Goal: Obtain resource: Obtain resource

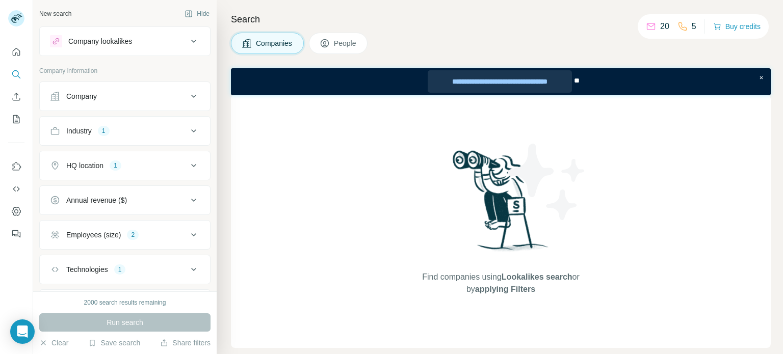
click at [535, 82] on div "**********" at bounding box center [500, 81] width 144 height 22
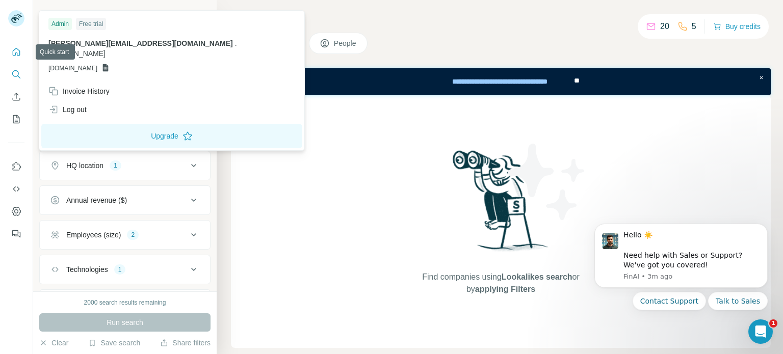
click at [14, 55] on icon "Quick start" at bounding box center [16, 52] width 10 height 10
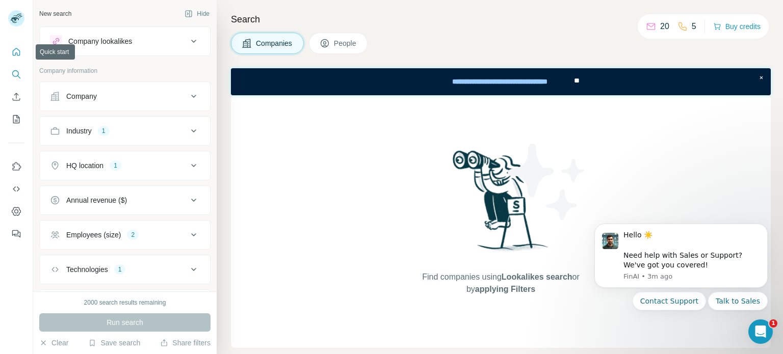
click at [13, 55] on icon "Quick start" at bounding box center [17, 52] width 8 height 8
click at [12, 55] on icon "Quick start" at bounding box center [16, 52] width 10 height 10
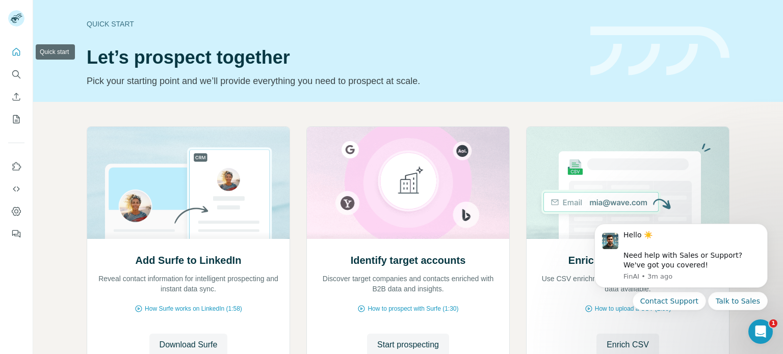
click at [13, 53] on icon "Quick start" at bounding box center [16, 52] width 10 height 10
click at [13, 53] on icon "Quick start" at bounding box center [17, 52] width 8 height 8
click at [11, 76] on icon "Search" at bounding box center [16, 74] width 10 height 10
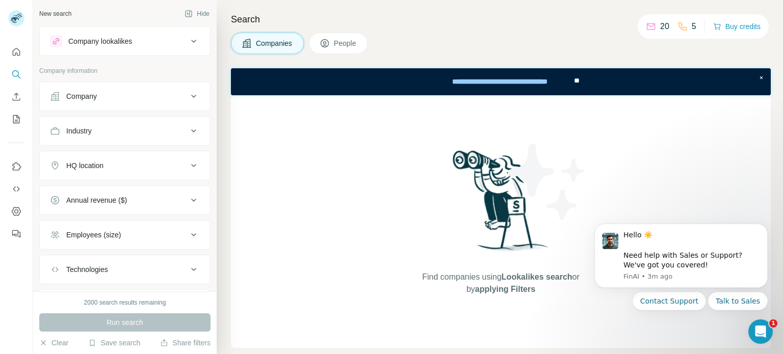
click at [188, 92] on icon at bounding box center [194, 96] width 12 height 12
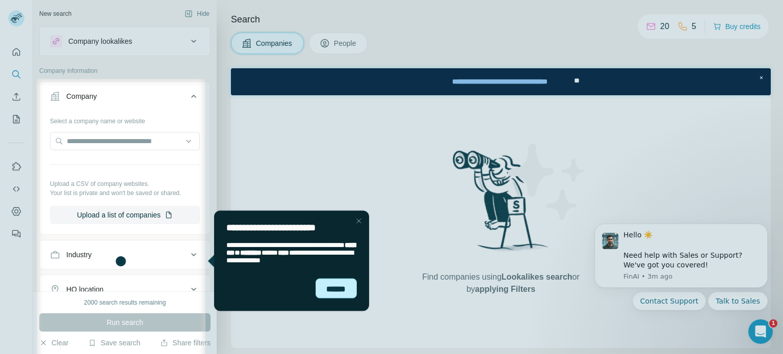
drag, startPoint x: 333, startPoint y: 286, endPoint x: 539, endPoint y: 494, distance: 292.4
click at [333, 286] on div "******" at bounding box center [336, 288] width 42 height 20
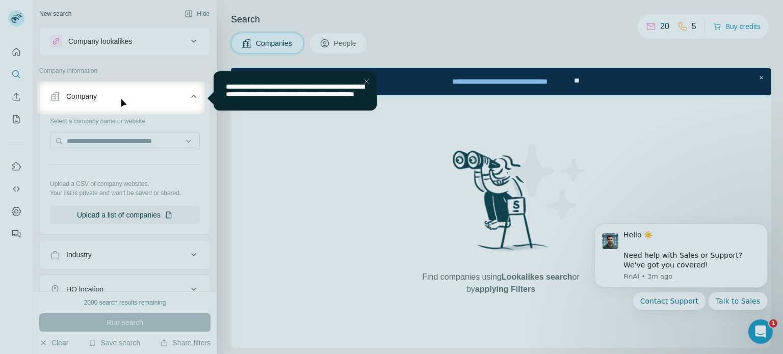
drag, startPoint x: 277, startPoint y: 97, endPoint x: 326, endPoint y: 96, distance: 49.0
click at [278, 97] on span "**********" at bounding box center [294, 90] width 138 height 15
click at [365, 81] on div "Close Step" at bounding box center [366, 81] width 12 height 12
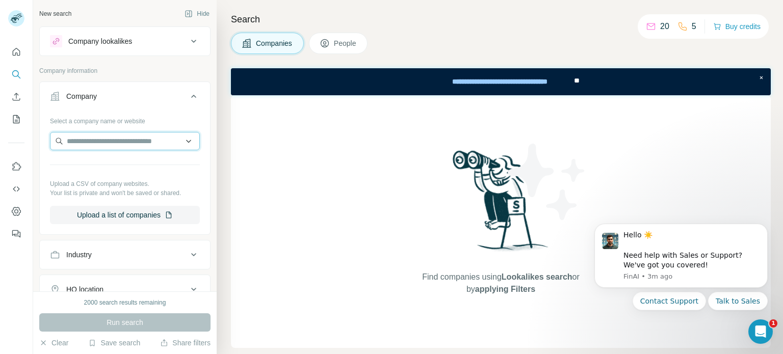
click at [166, 137] on input "text" at bounding box center [125, 141] width 150 height 18
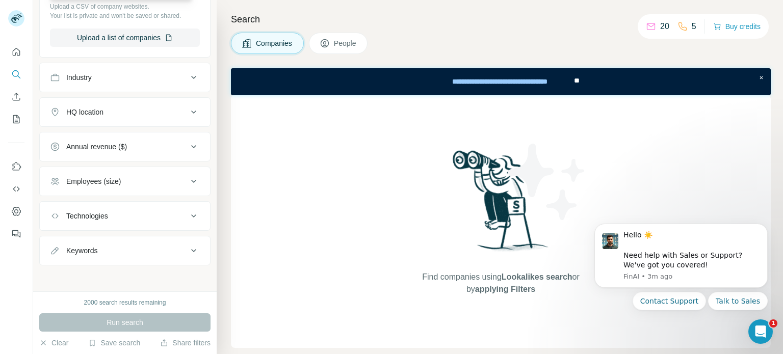
scroll to position [59, 0]
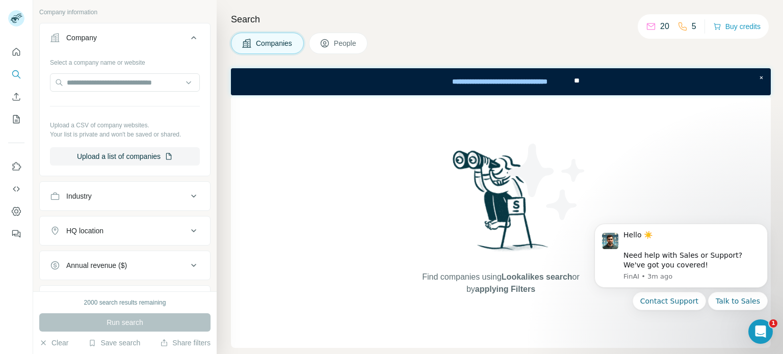
click at [179, 196] on div "Industry" at bounding box center [119, 196] width 138 height 10
click at [188, 194] on icon at bounding box center [194, 196] width 12 height 12
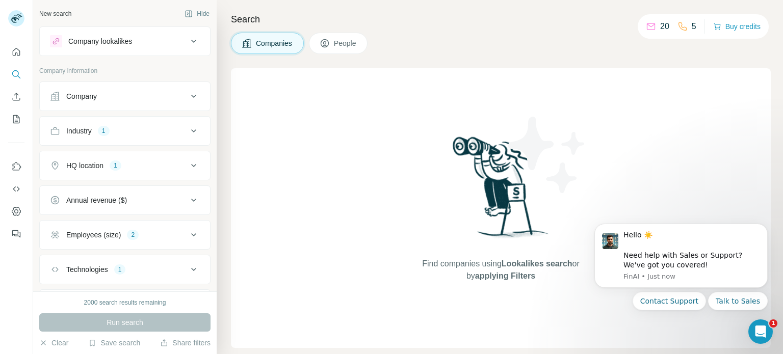
click at [357, 48] on button "People" at bounding box center [338, 43] width 59 height 21
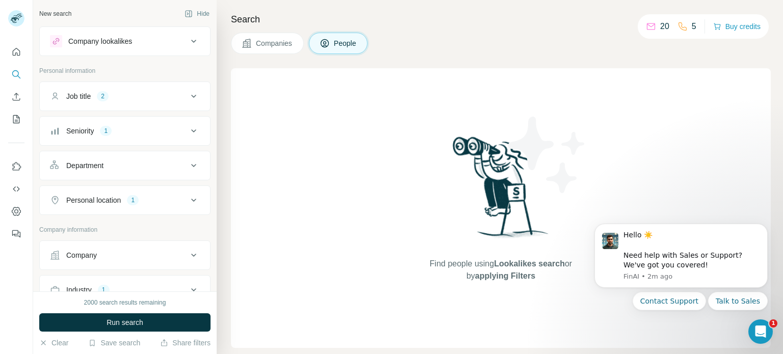
click at [193, 200] on button "Personal location 1" at bounding box center [125, 200] width 170 height 24
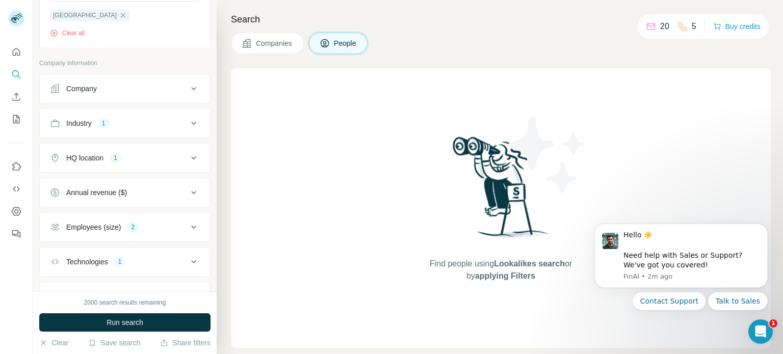
scroll to position [353, 0]
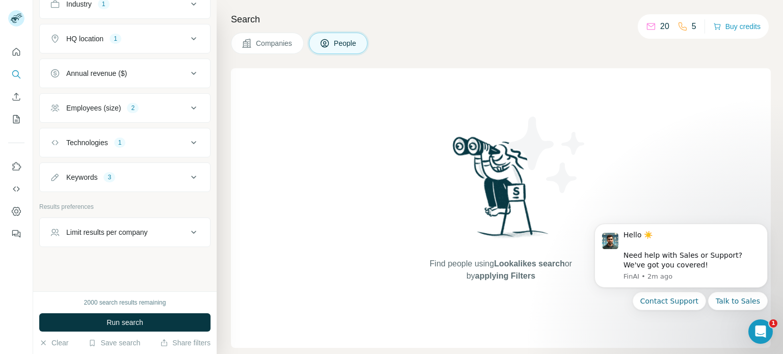
click at [188, 33] on icon at bounding box center [194, 39] width 12 height 12
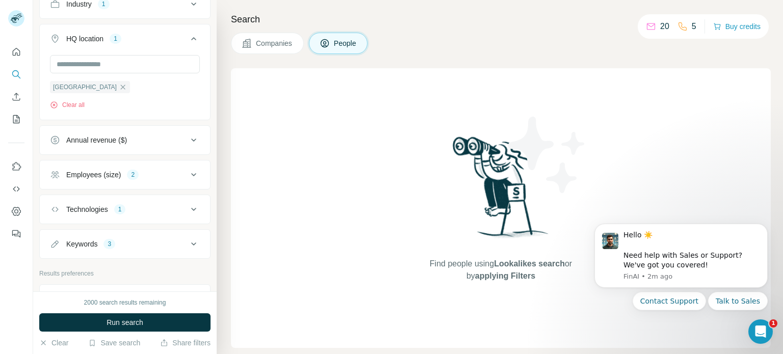
click at [180, 167] on button "Employees (size) 2" at bounding box center [125, 175] width 170 height 24
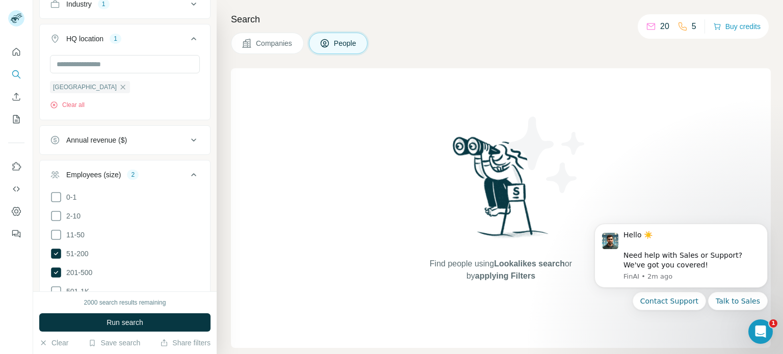
scroll to position [472, 0]
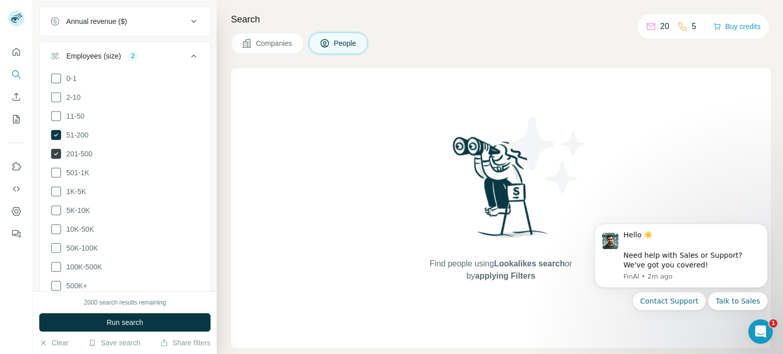
click at [63, 151] on span "201-500" at bounding box center [77, 154] width 30 height 10
click at [139, 319] on span "Run search" at bounding box center [125, 323] width 37 height 10
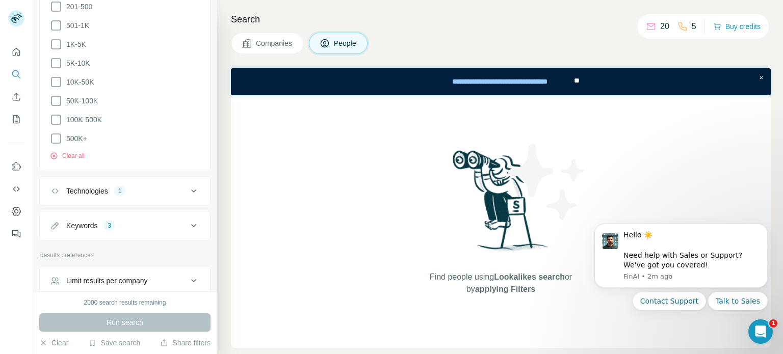
scroll to position [666, 0]
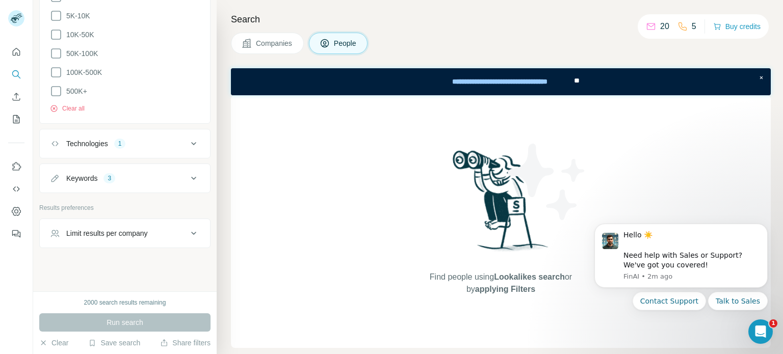
click at [188, 144] on icon at bounding box center [194, 144] width 12 height 12
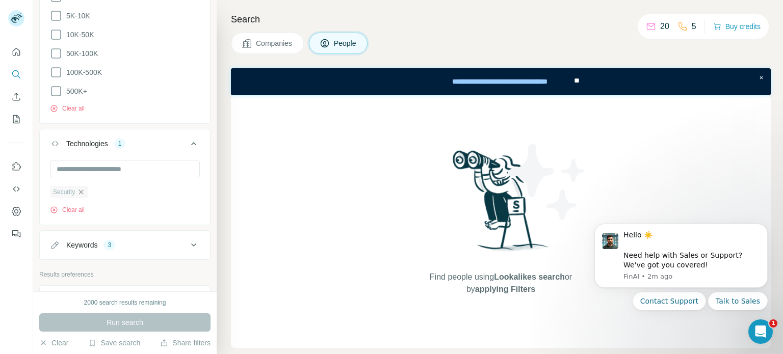
click at [79, 188] on icon "button" at bounding box center [81, 192] width 8 height 8
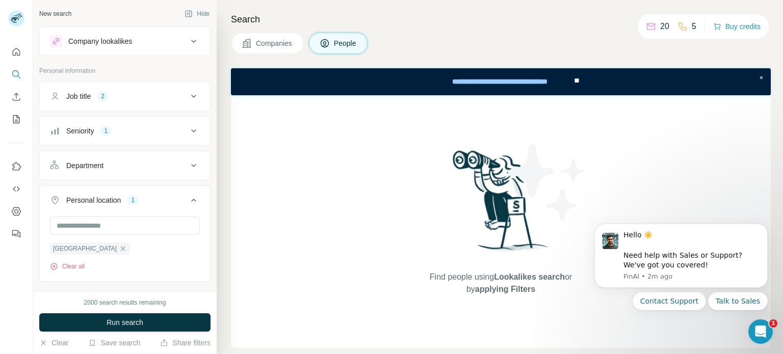
click at [177, 87] on button "Job title 2" at bounding box center [125, 96] width 170 height 24
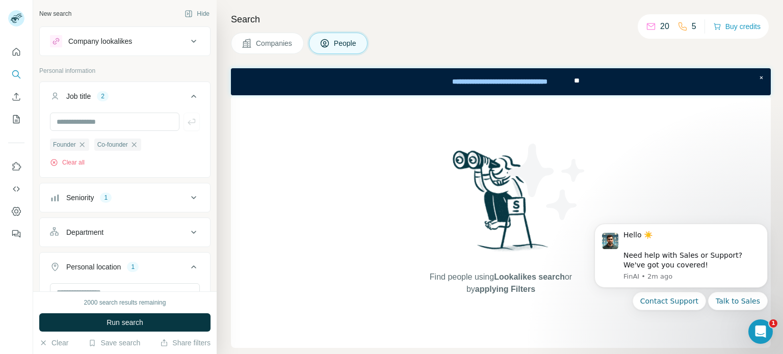
click at [257, 45] on span "Companies" at bounding box center [274, 43] width 37 height 10
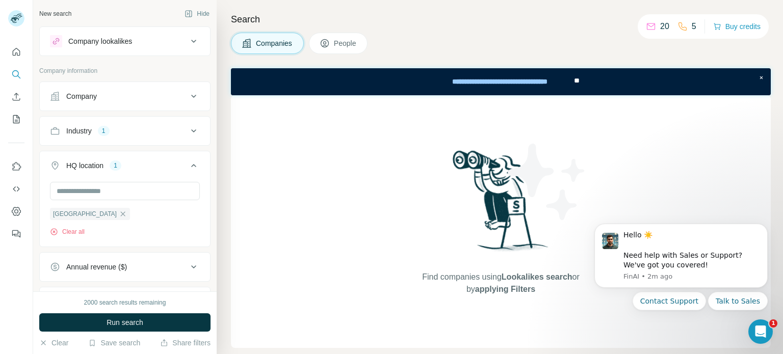
click at [331, 40] on button "People" at bounding box center [338, 43] width 59 height 21
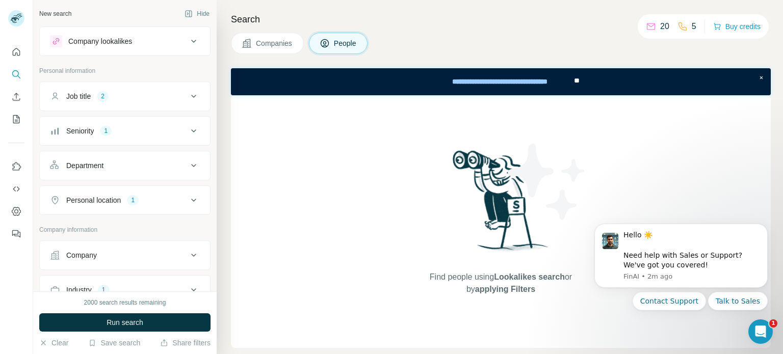
click at [188, 94] on icon at bounding box center [194, 96] width 12 height 12
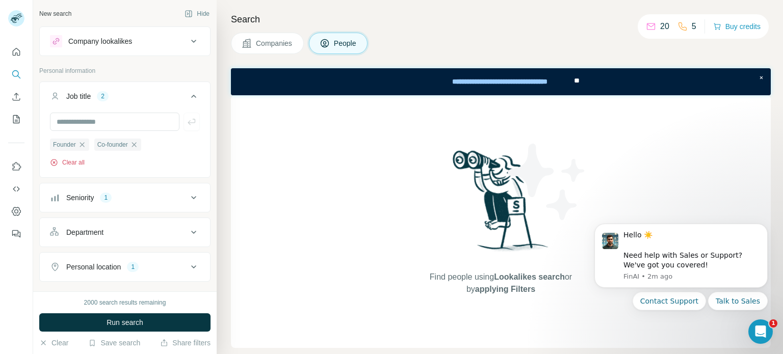
click at [68, 161] on button "Clear all" at bounding box center [67, 162] width 35 height 9
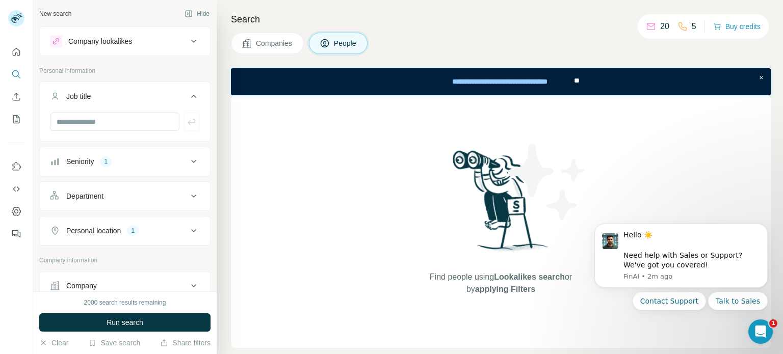
click at [185, 154] on button "Seniority 1" at bounding box center [125, 161] width 170 height 24
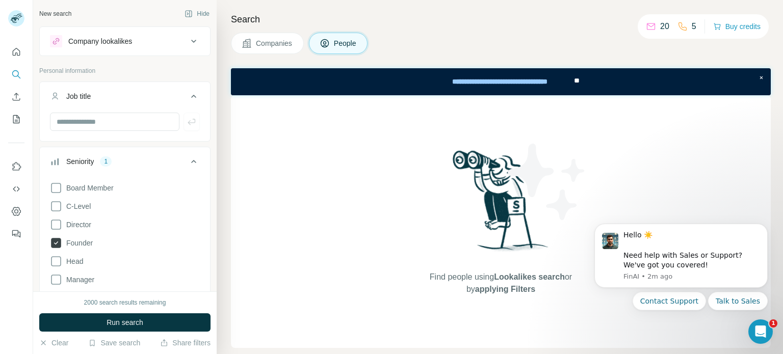
click at [63, 242] on span "Founder" at bounding box center [77, 243] width 31 height 10
click at [188, 155] on icon at bounding box center [194, 161] width 12 height 12
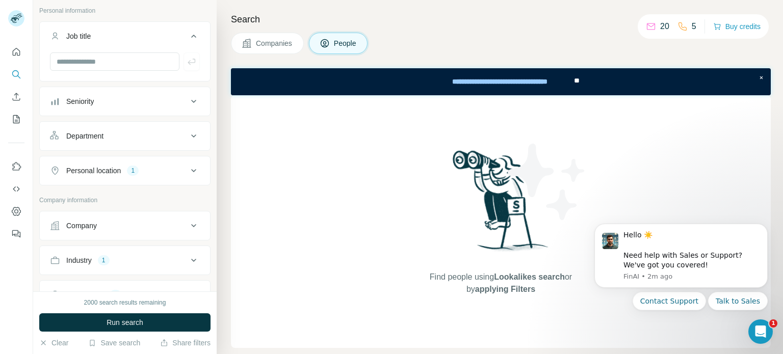
scroll to position [119, 0]
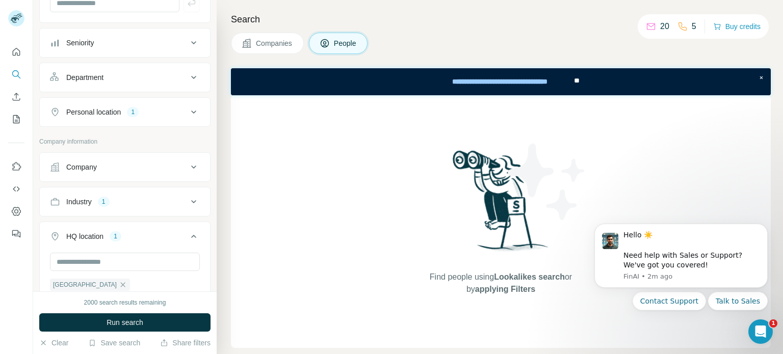
click at [188, 110] on icon at bounding box center [194, 112] width 12 height 12
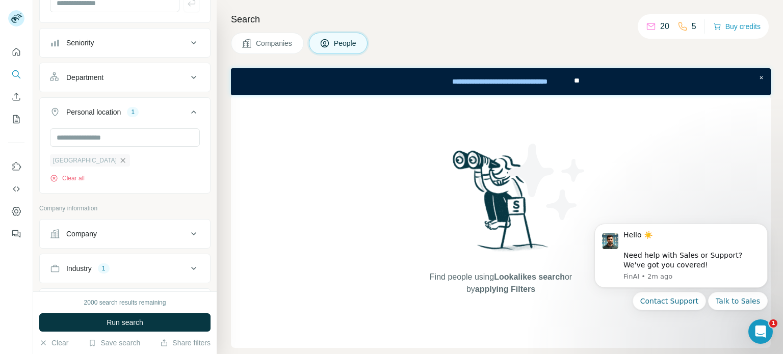
click at [119, 157] on icon "button" at bounding box center [123, 161] width 8 height 8
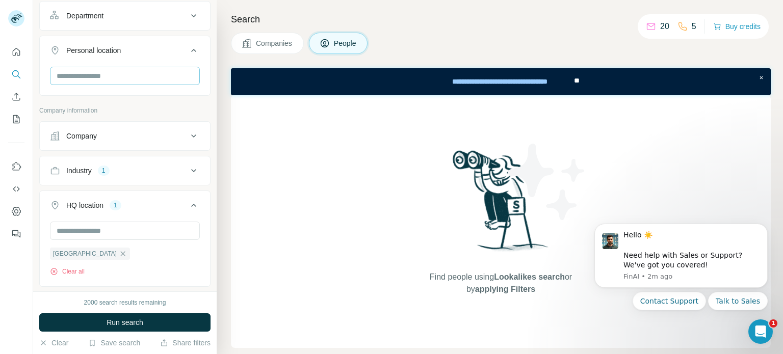
scroll to position [238, 0]
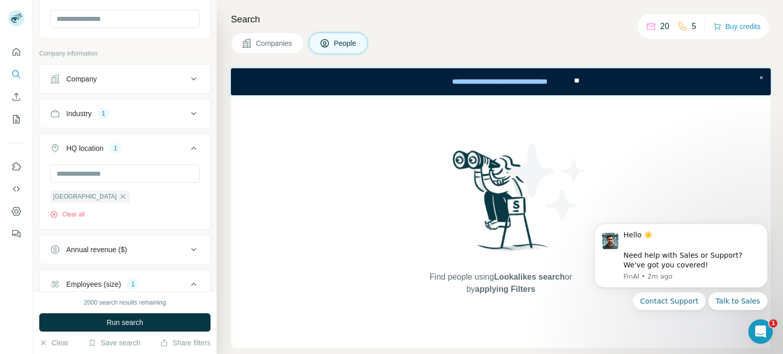
click at [181, 138] on button "HQ location 1" at bounding box center [125, 150] width 170 height 29
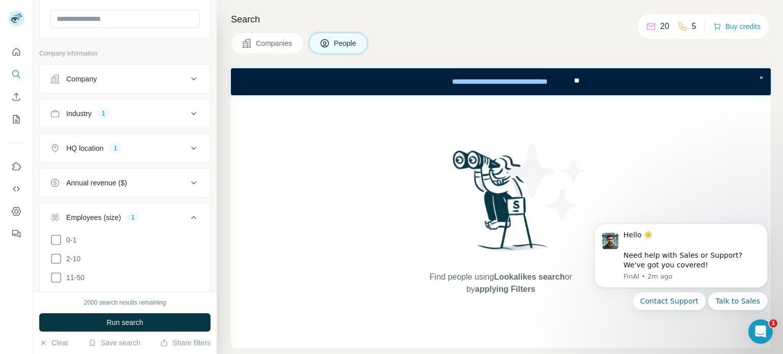
click at [183, 139] on button "HQ location 1" at bounding box center [125, 148] width 170 height 24
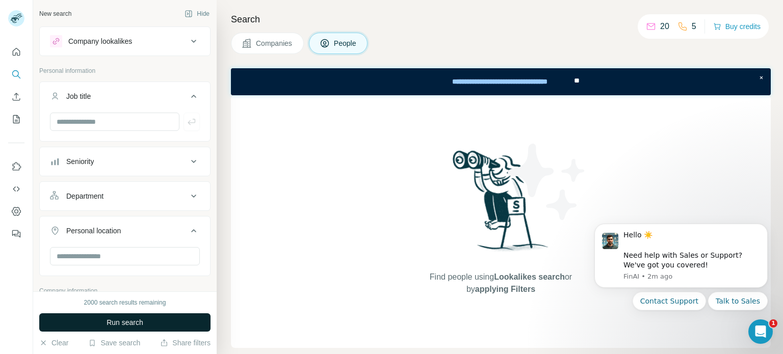
click at [115, 320] on span "Run search" at bounding box center [125, 323] width 37 height 10
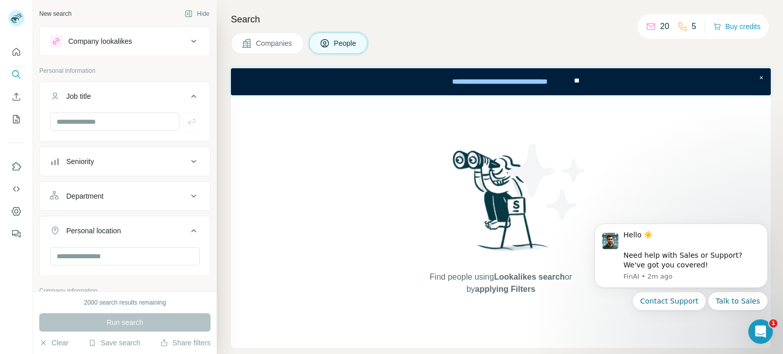
click at [281, 34] on button "Companies" at bounding box center [267, 43] width 73 height 21
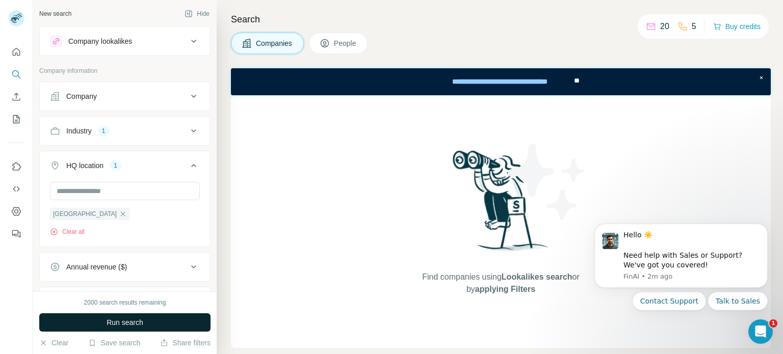
click at [152, 318] on button "Run search" at bounding box center [124, 323] width 171 height 18
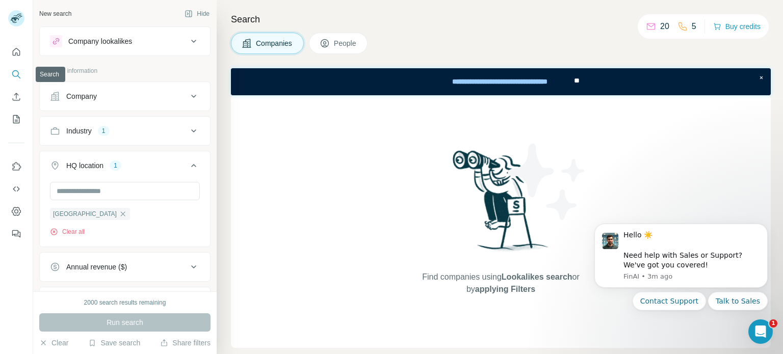
click at [15, 69] on button "Search" at bounding box center [16, 74] width 16 height 18
click at [16, 73] on icon "Search" at bounding box center [16, 74] width 10 height 10
click at [15, 73] on icon "Search" at bounding box center [16, 74] width 10 height 10
click at [11, 73] on icon "Search" at bounding box center [16, 74] width 10 height 10
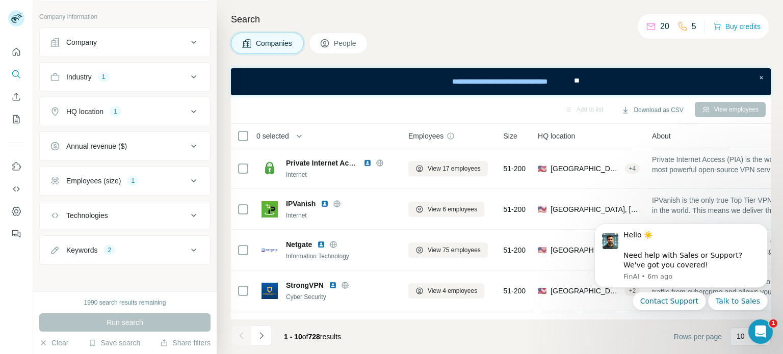
click at [188, 249] on icon at bounding box center [194, 250] width 12 height 12
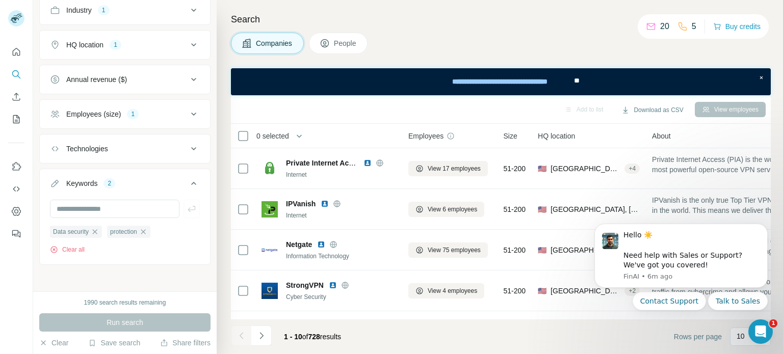
scroll to position [2, 0]
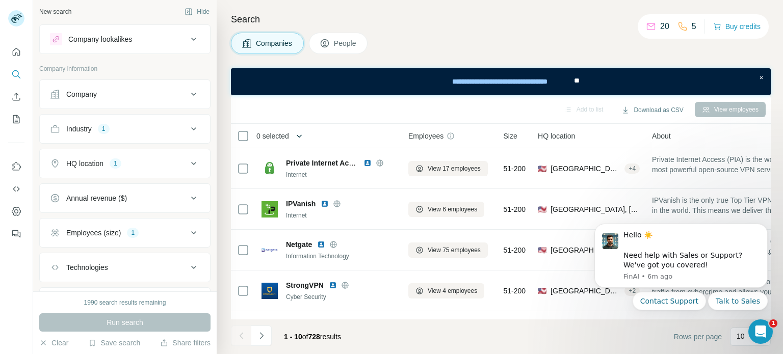
click at [306, 136] on button "button" at bounding box center [299, 136] width 20 height 20
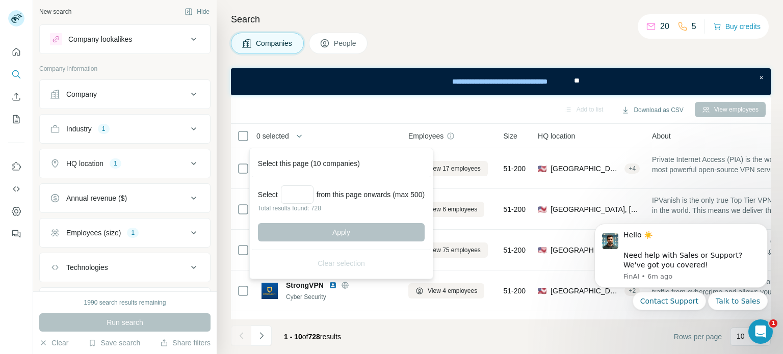
click at [292, 184] on div "Select from this page onwards (max 500) Total results found: 728 Apply" at bounding box center [341, 213] width 179 height 73
click at [296, 193] on input "Select a number (up to 500)" at bounding box center [297, 195] width 33 height 18
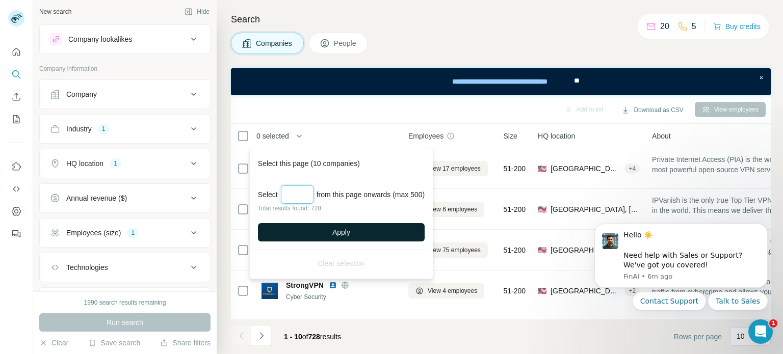
type input "***"
click at [330, 228] on button "Apply" at bounding box center [341, 232] width 167 height 18
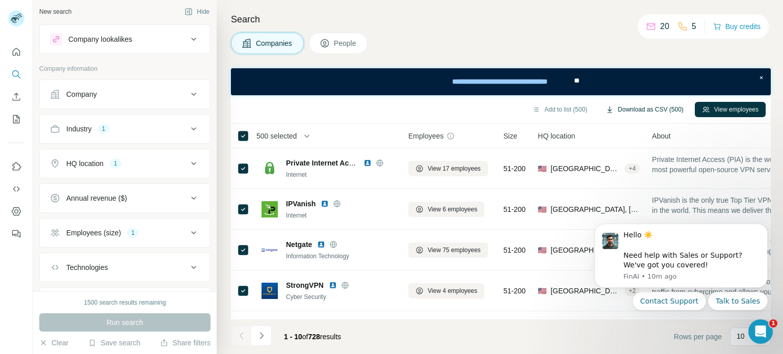
click at [640, 110] on button "Download as CSV (500)" at bounding box center [645, 109] width 92 height 15
click at [181, 225] on button "Employees (size) 1" at bounding box center [125, 233] width 170 height 24
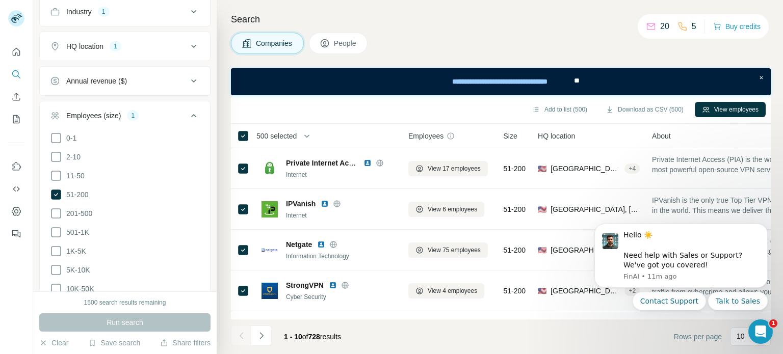
scroll to position [121, 0]
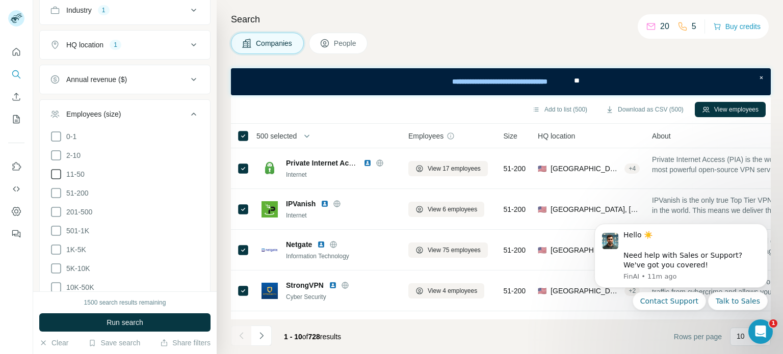
click at [60, 173] on icon at bounding box center [56, 174] width 10 height 10
click at [98, 323] on button "Run search" at bounding box center [124, 323] width 171 height 18
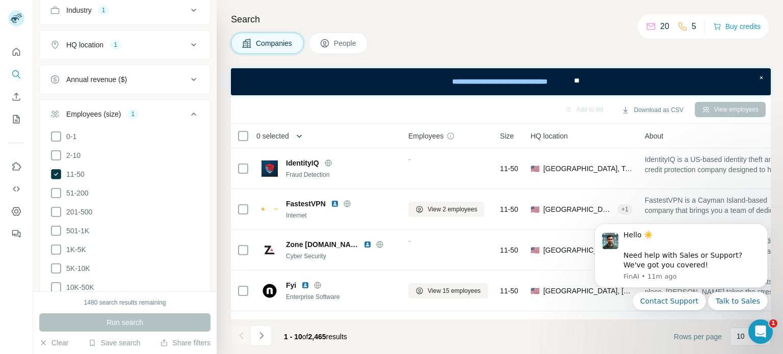
click at [302, 135] on icon "button" at bounding box center [299, 136] width 10 height 10
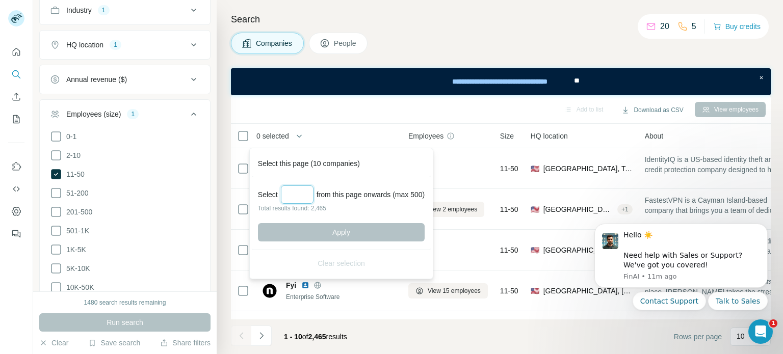
click at [299, 191] on input "Select a number (up to 500)" at bounding box center [297, 195] width 33 height 18
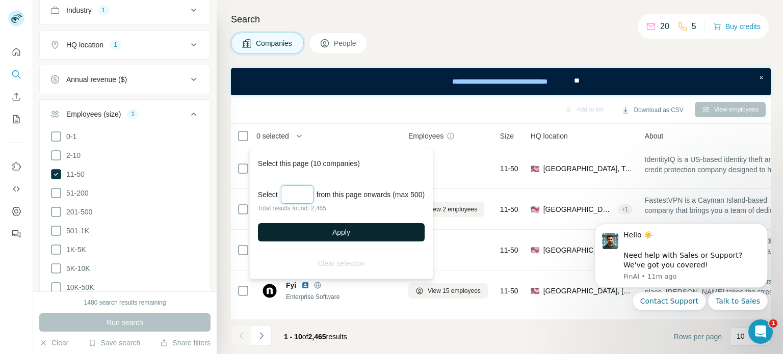
type input "***"
click at [311, 229] on button "Apply" at bounding box center [341, 232] width 167 height 18
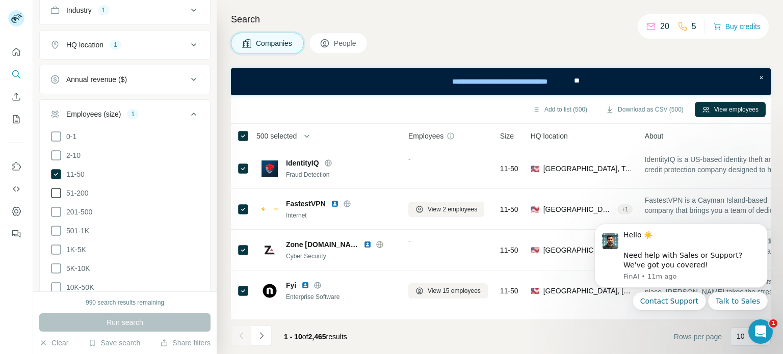
click at [55, 189] on icon at bounding box center [56, 193] width 12 height 12
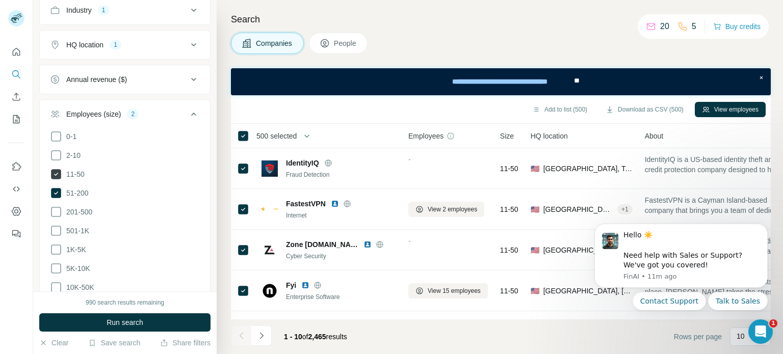
click at [51, 171] on icon at bounding box center [56, 174] width 10 height 10
click at [143, 324] on button "Run search" at bounding box center [124, 323] width 171 height 18
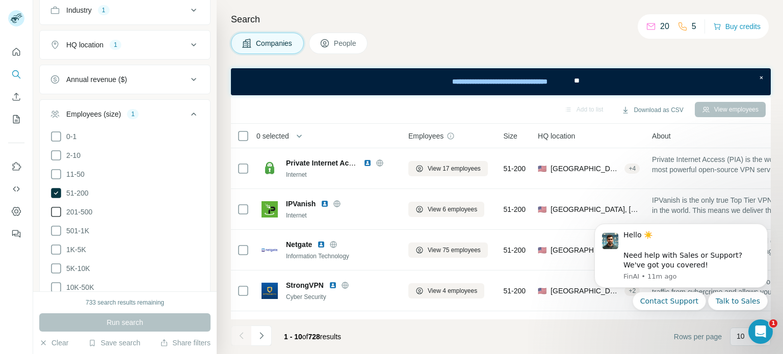
click at [57, 212] on icon at bounding box center [56, 212] width 12 height 12
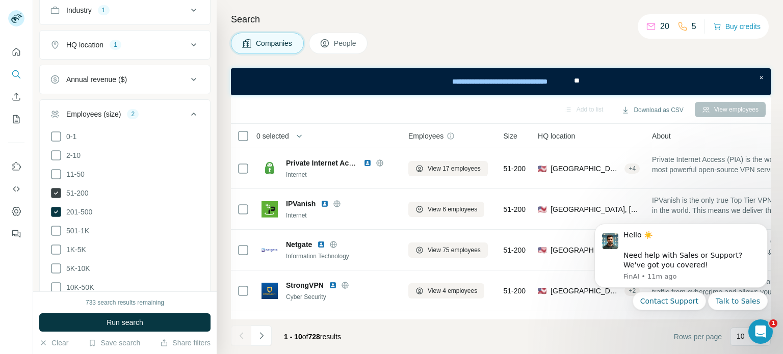
click at [59, 193] on icon at bounding box center [56, 193] width 10 height 10
click at [131, 319] on span "Run search" at bounding box center [125, 323] width 37 height 10
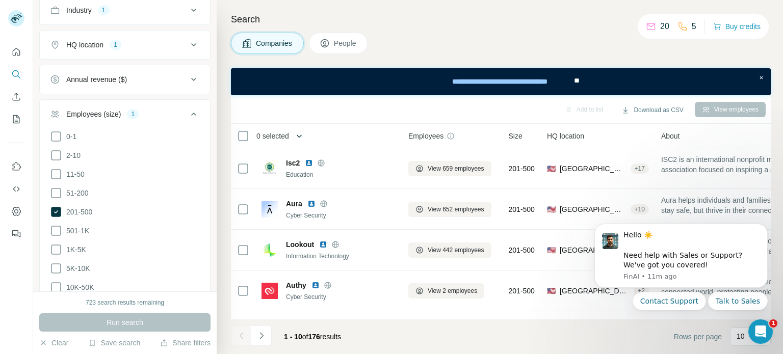
click at [301, 138] on icon "button" at bounding box center [299, 136] width 10 height 10
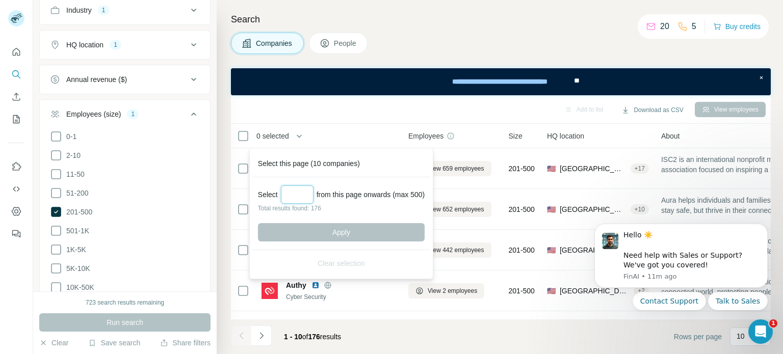
click at [298, 190] on input "Select a number (up to 500)" at bounding box center [297, 195] width 33 height 18
click at [310, 198] on input "***" at bounding box center [297, 195] width 33 height 18
click at [367, 201] on div "Select *** from this page onwards (max 500)" at bounding box center [341, 195] width 167 height 18
click at [307, 192] on input "***" at bounding box center [297, 195] width 33 height 18
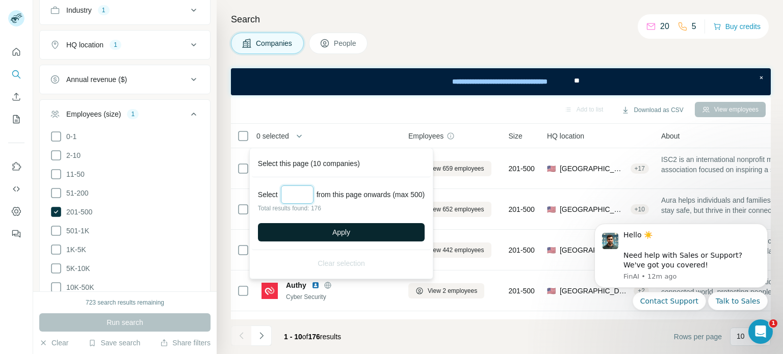
type input "***"
click at [306, 232] on button "Apply" at bounding box center [341, 232] width 167 height 18
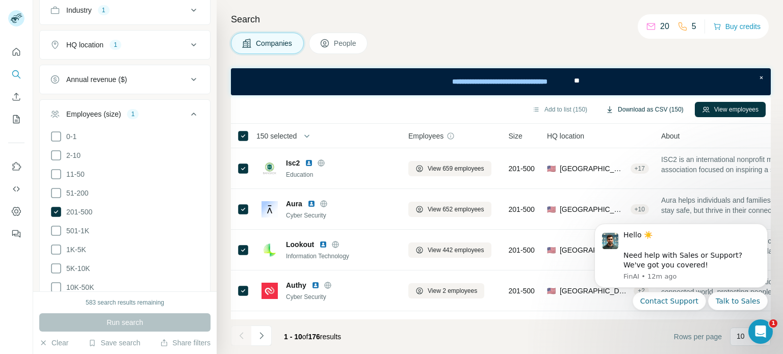
click at [655, 108] on button "Download as CSV (150)" at bounding box center [645, 109] width 92 height 15
